Goal: Task Accomplishment & Management: Use online tool/utility

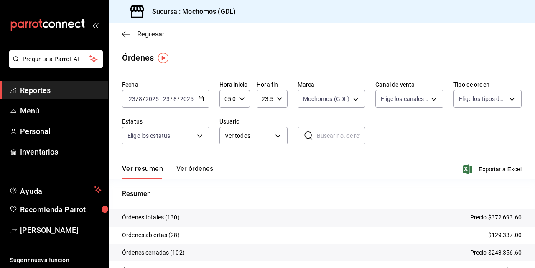
click at [125, 34] on icon "button" at bounding box center [126, 34] width 8 height 0
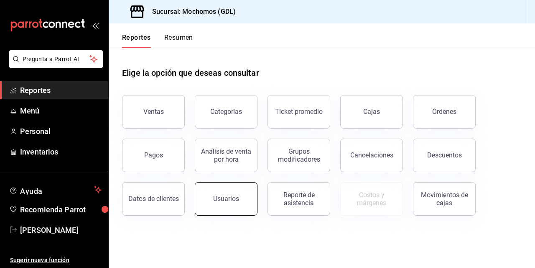
click at [223, 200] on div "Usuarios" at bounding box center [226, 198] width 26 height 8
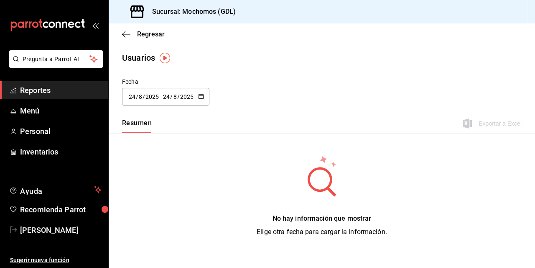
click at [136, 96] on span "/" at bounding box center [137, 96] width 3 height 7
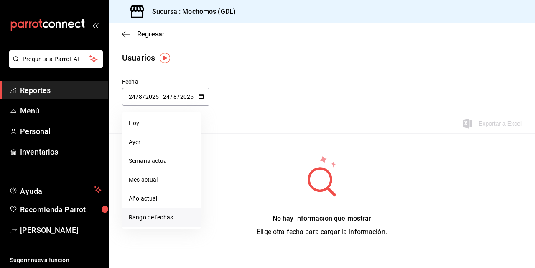
click at [146, 213] on li "Rango de fechas" at bounding box center [161, 217] width 79 height 19
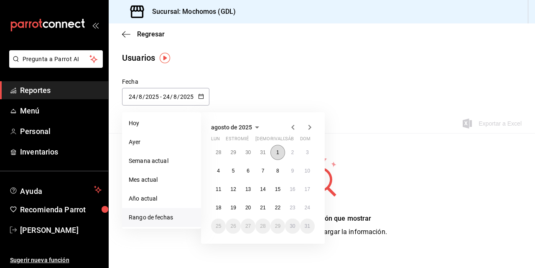
click at [279, 151] on abbr "1" at bounding box center [277, 152] width 3 height 6
click at [292, 207] on abbr "23" at bounding box center [292, 208] width 5 height 6
type input "[DATE]"
type input "1"
type input "[DATE]"
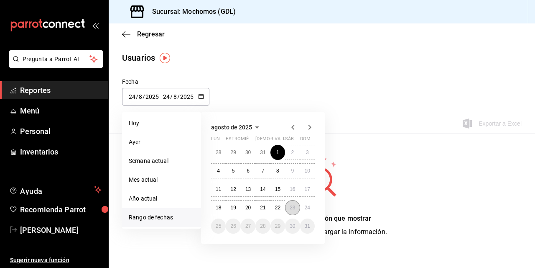
type input "23"
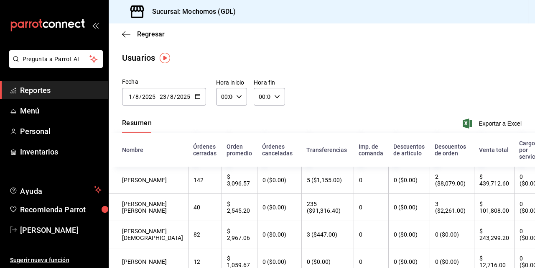
click at [135, 96] on input "8" at bounding box center [137, 96] width 4 height 7
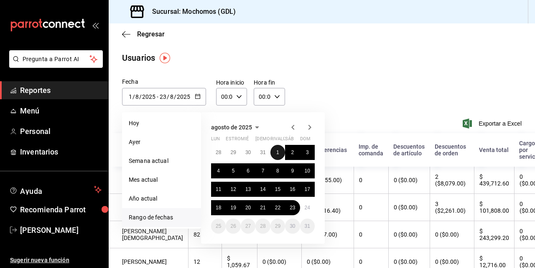
click at [276, 151] on button "1" at bounding box center [278, 152] width 15 height 15
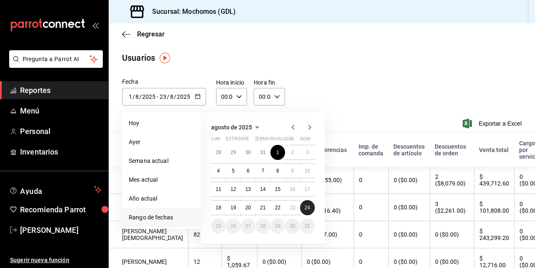
click at [306, 207] on abbr "24" at bounding box center [307, 208] width 5 height 6
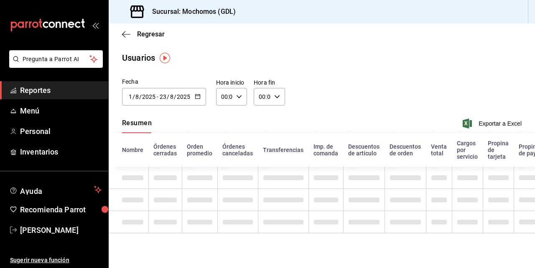
type input "[DATE]"
type input "24"
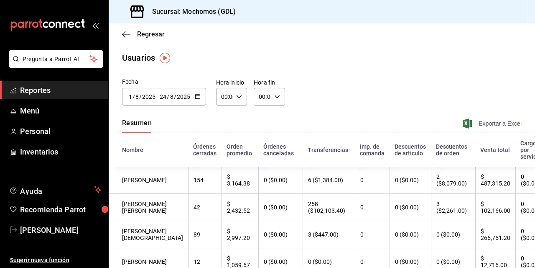
click at [483, 123] on font "Exportar a Excel" at bounding box center [500, 123] width 43 height 7
